Goal: Task Accomplishment & Management: Manage account settings

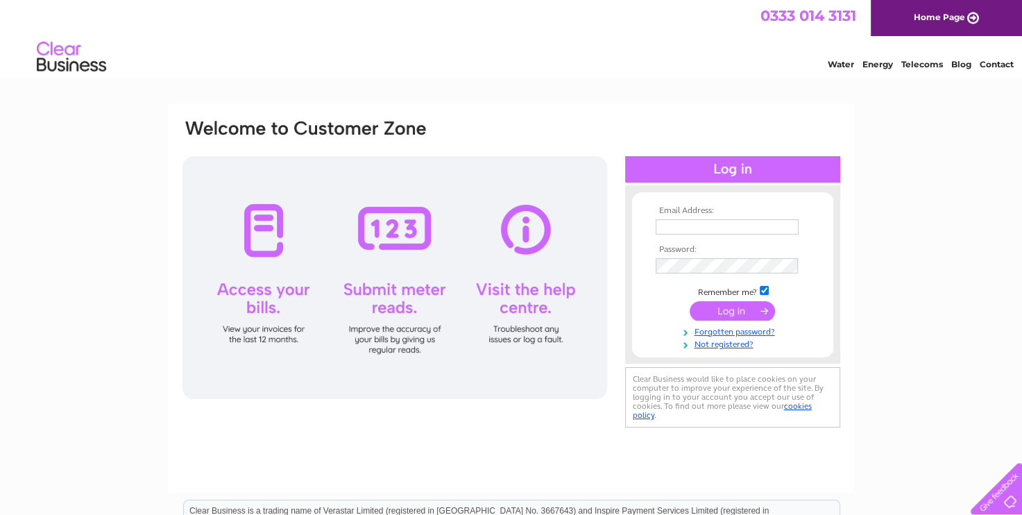
type input "[EMAIL_ADDRESS][DOMAIN_NAME]"
click at [752, 303] on input "submit" at bounding box center [732, 310] width 85 height 19
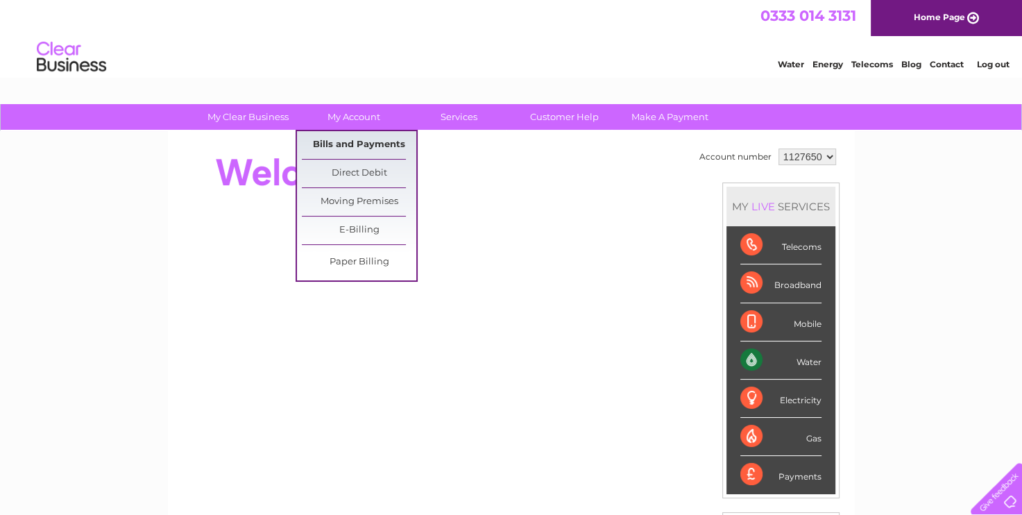
click at [353, 146] on link "Bills and Payments" at bounding box center [359, 145] width 114 height 28
click at [350, 136] on link "Bills and Payments" at bounding box center [359, 145] width 114 height 28
click at [342, 140] on link "Bills and Payments" at bounding box center [359, 145] width 114 height 28
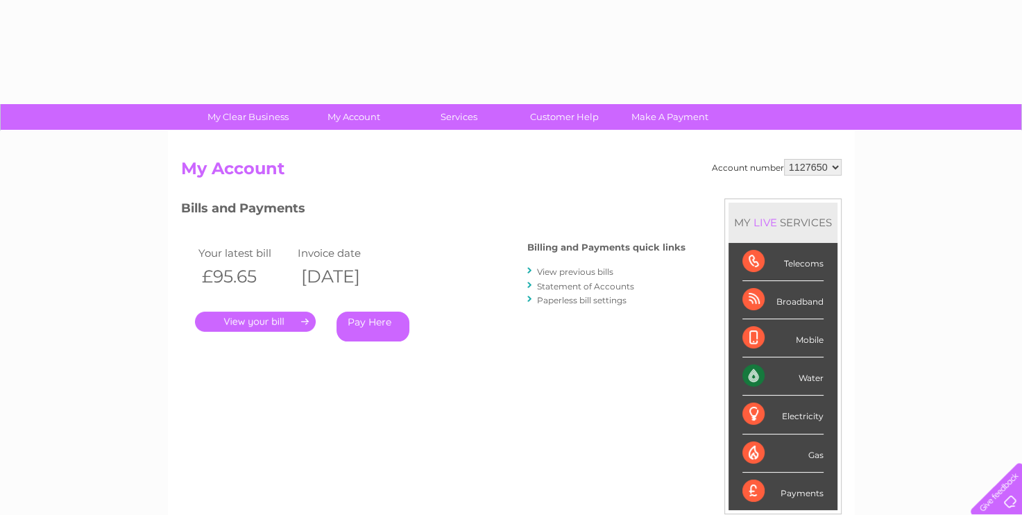
click at [562, 266] on link "View previous bills" at bounding box center [575, 271] width 76 height 10
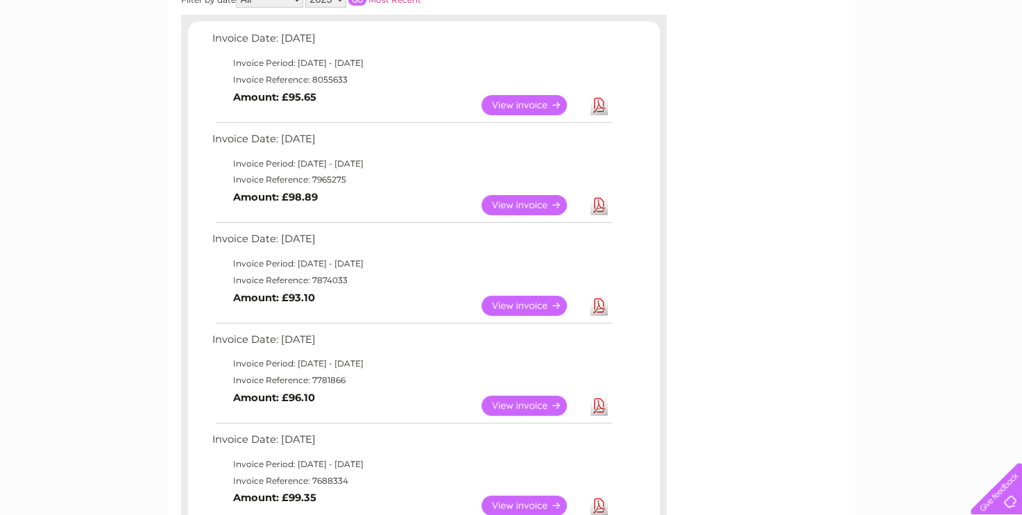
scroll to position [232, 0]
click at [527, 402] on link "View" at bounding box center [533, 405] width 102 height 20
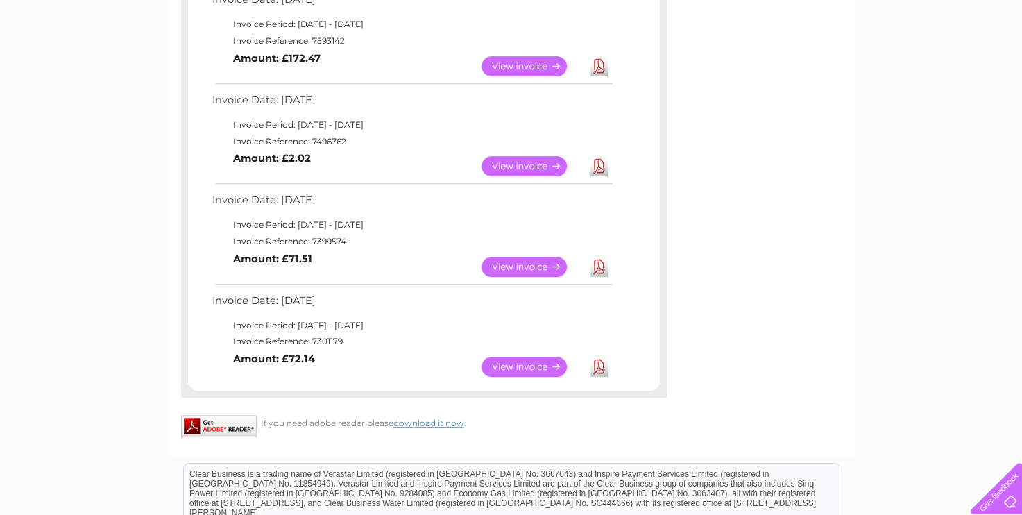
scroll to position [772, 0]
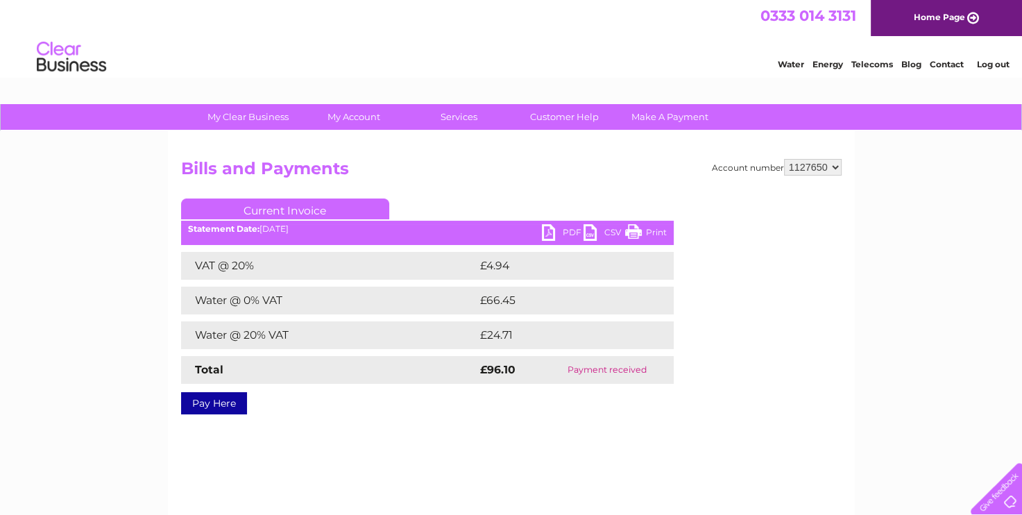
click at [640, 231] on link "Print" at bounding box center [646, 234] width 42 height 20
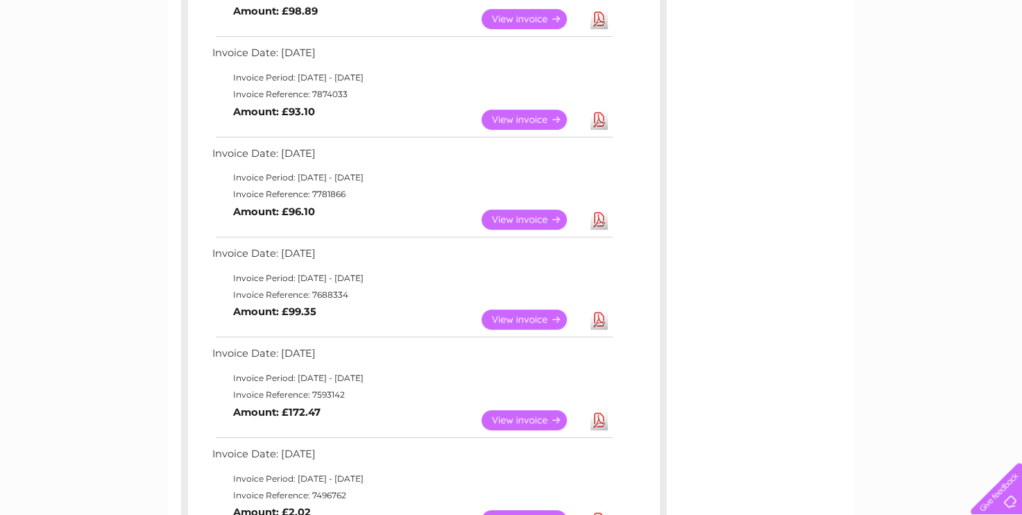
scroll to position [383, 0]
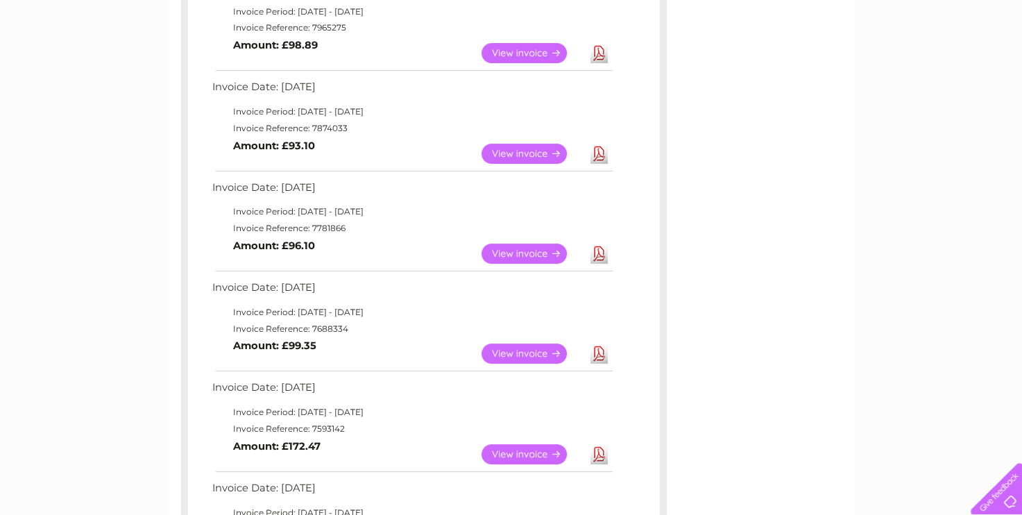
click at [516, 149] on link "View" at bounding box center [533, 154] width 102 height 20
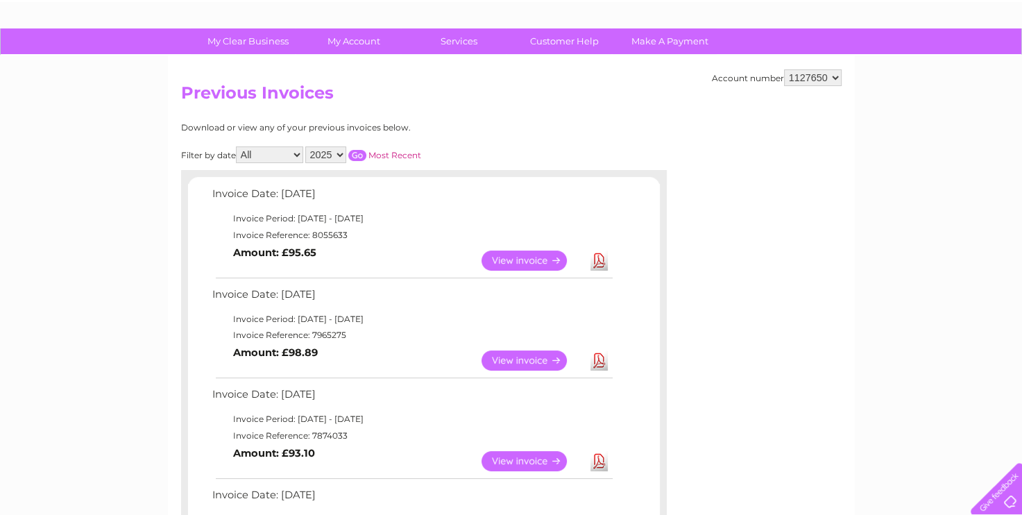
scroll to position [74, 0]
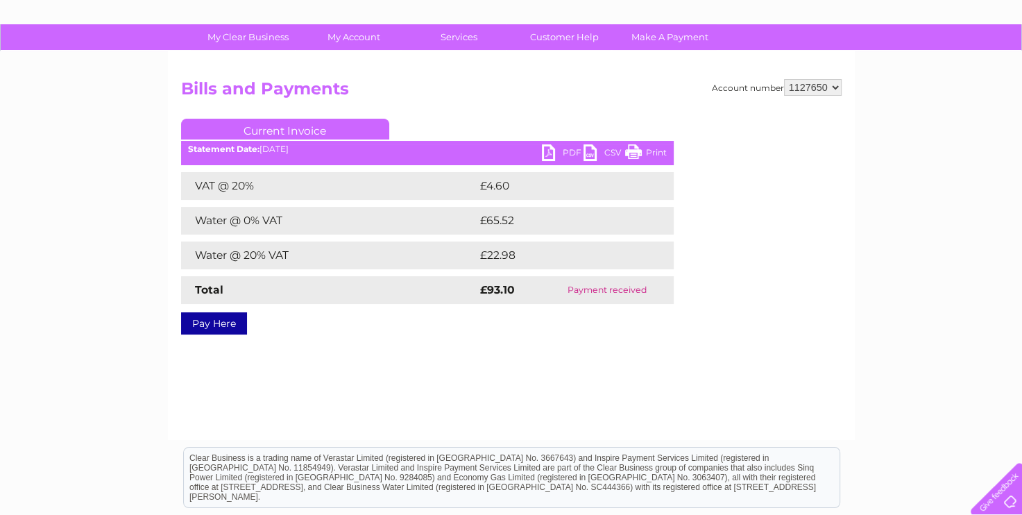
scroll to position [77, 0]
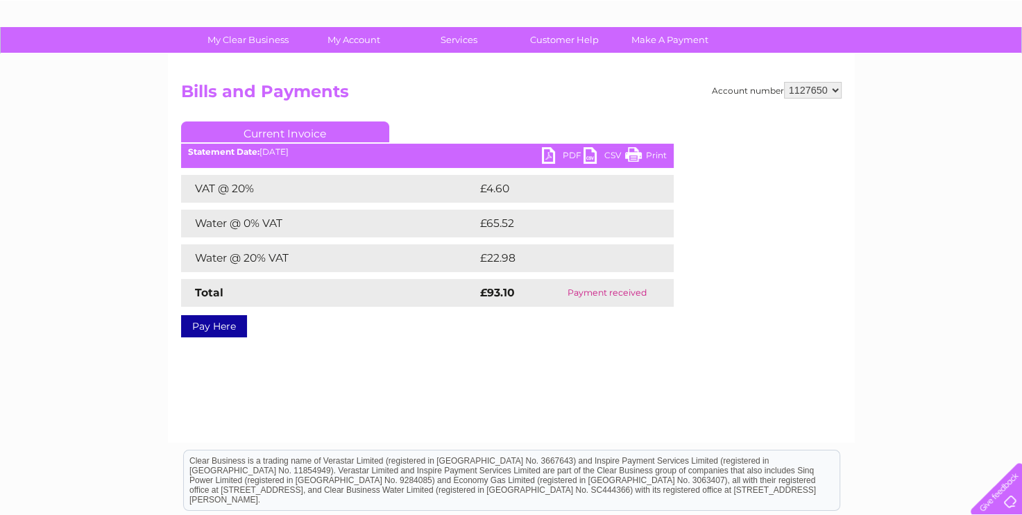
click at [659, 153] on link "Print" at bounding box center [646, 157] width 42 height 20
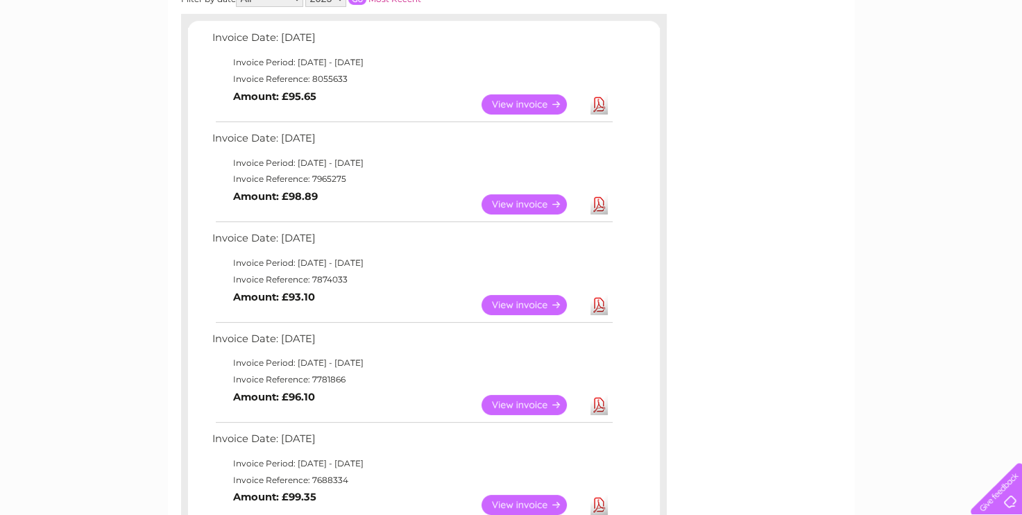
click at [517, 402] on link "View" at bounding box center [533, 405] width 102 height 20
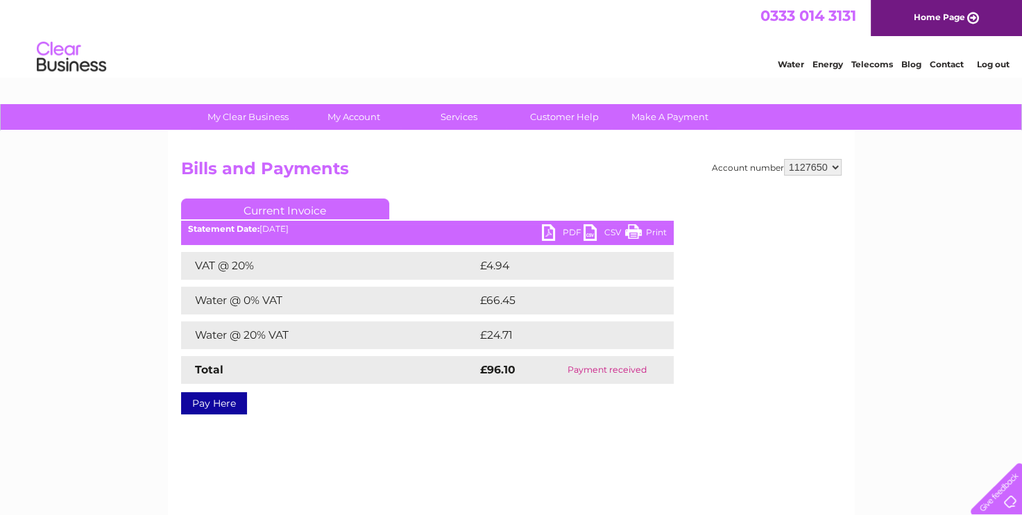
click at [653, 234] on link "Print" at bounding box center [646, 234] width 42 height 20
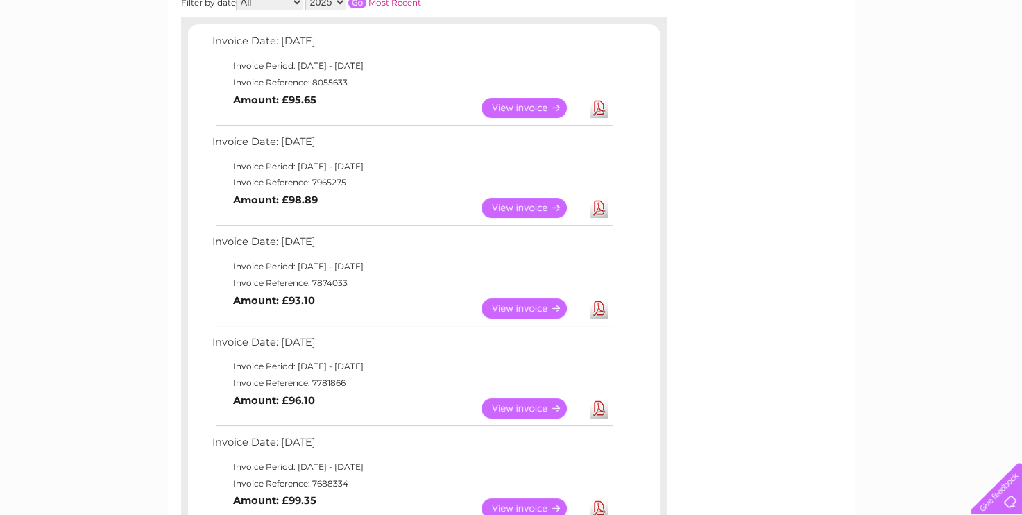
scroll to position [228, 0]
click at [523, 209] on link "View" at bounding box center [533, 208] width 102 height 20
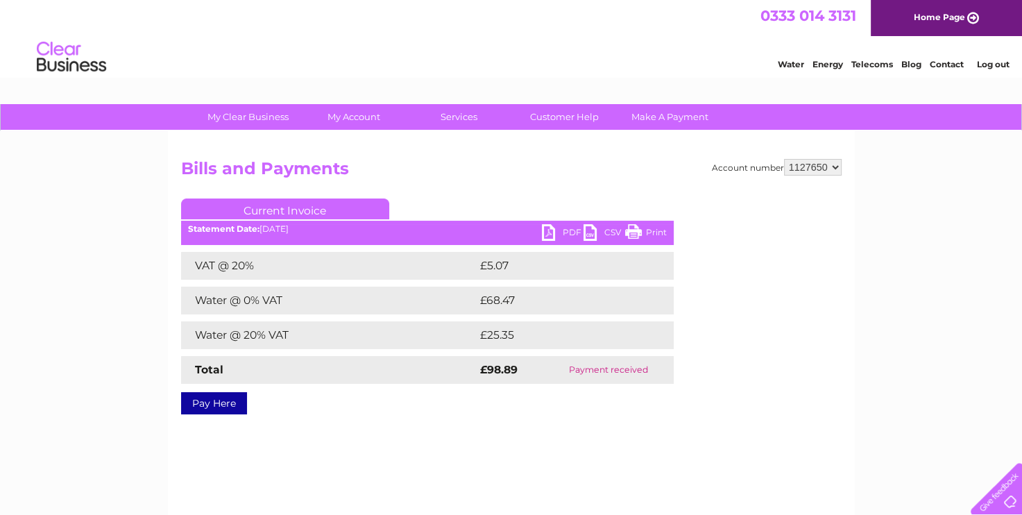
click at [648, 232] on link "Print" at bounding box center [646, 234] width 42 height 20
